Goal: Task Accomplishment & Management: Manage account settings

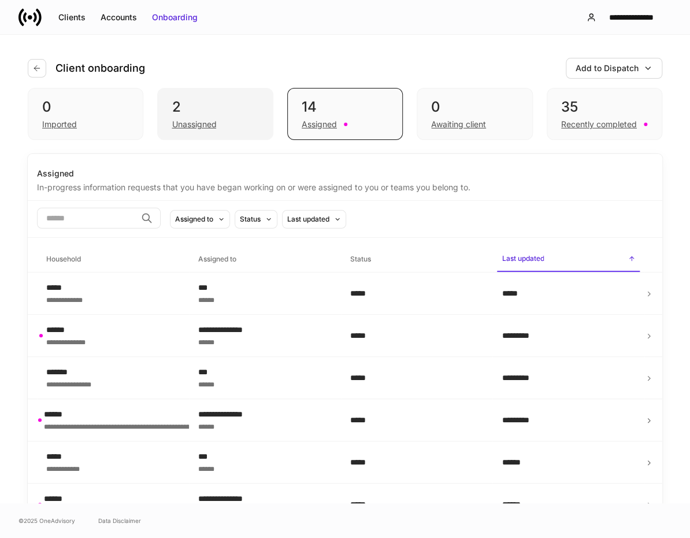
click at [194, 124] on div "Unassigned" at bounding box center [194, 125] width 45 height 12
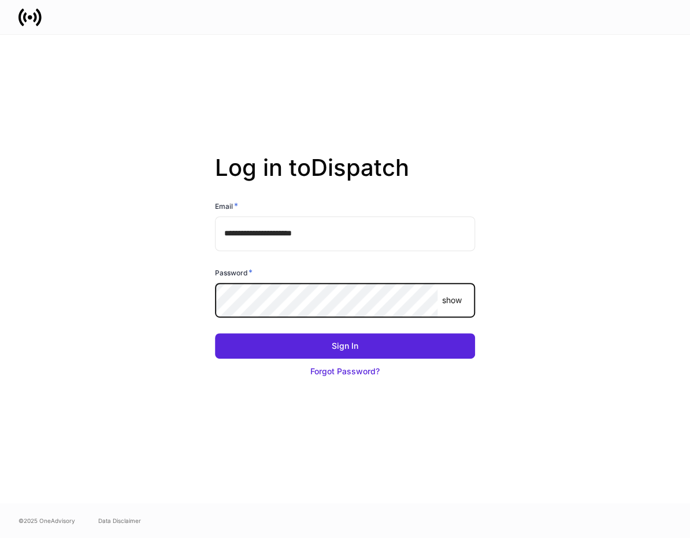
click at [215, 333] on button "Sign In" at bounding box center [345, 345] width 260 height 25
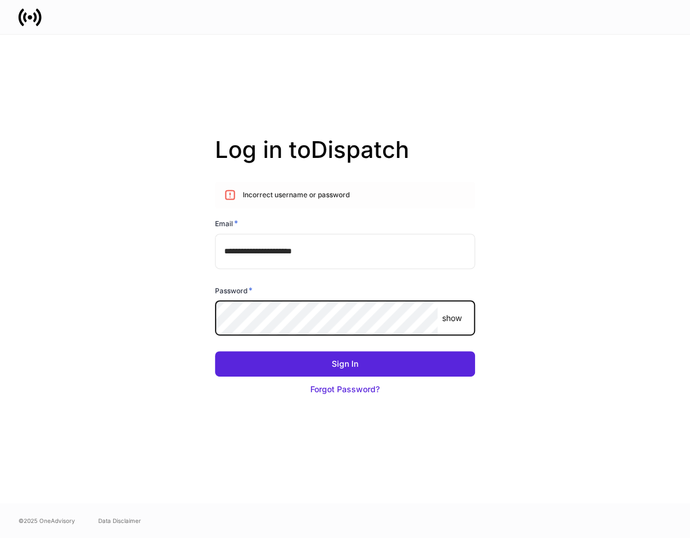
click at [215, 351] on button "Sign In" at bounding box center [345, 363] width 260 height 25
